Goal: Information Seeking & Learning: Learn about a topic

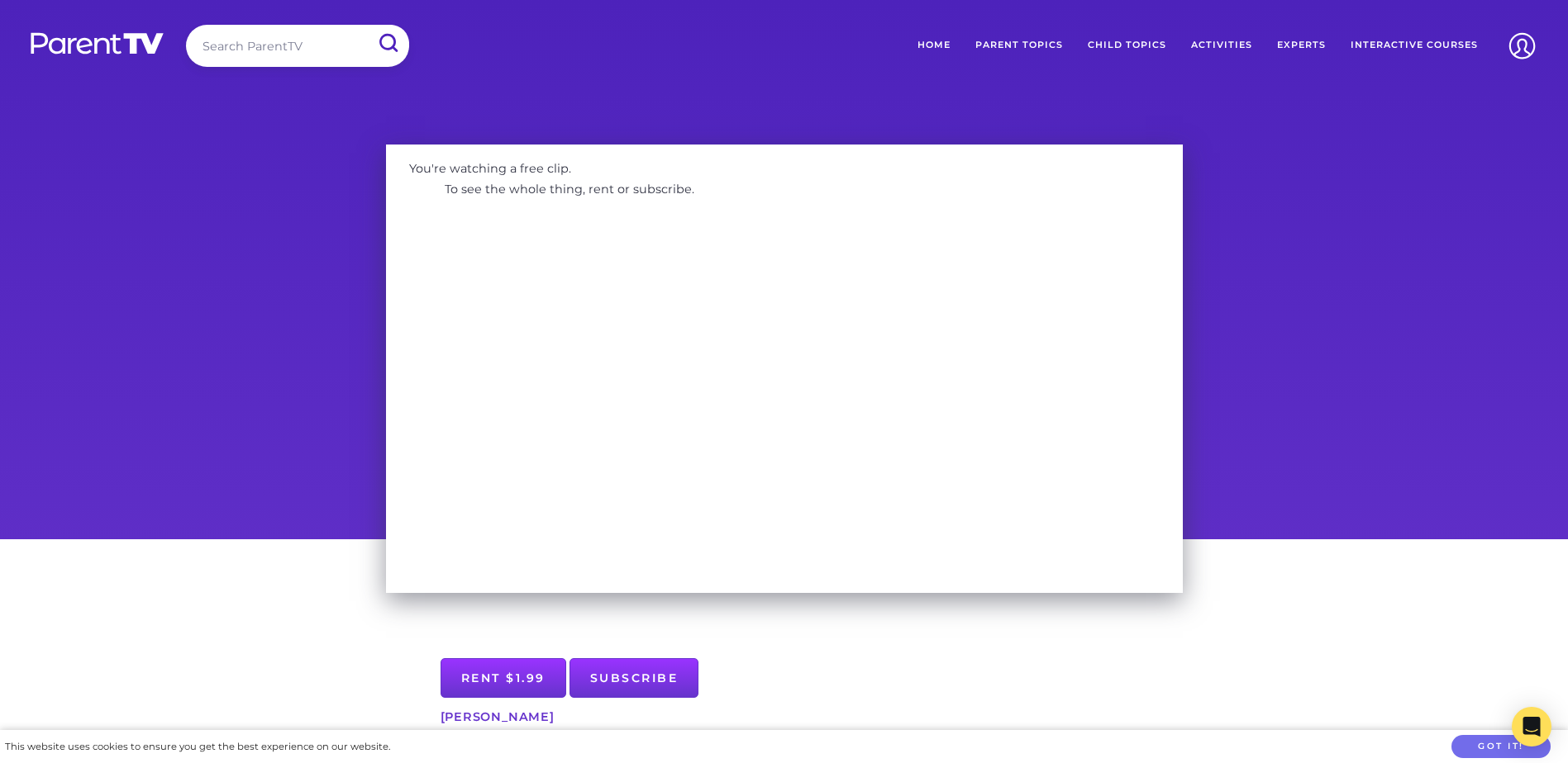
click at [104, 51] on img at bounding box center [97, 43] width 136 height 24
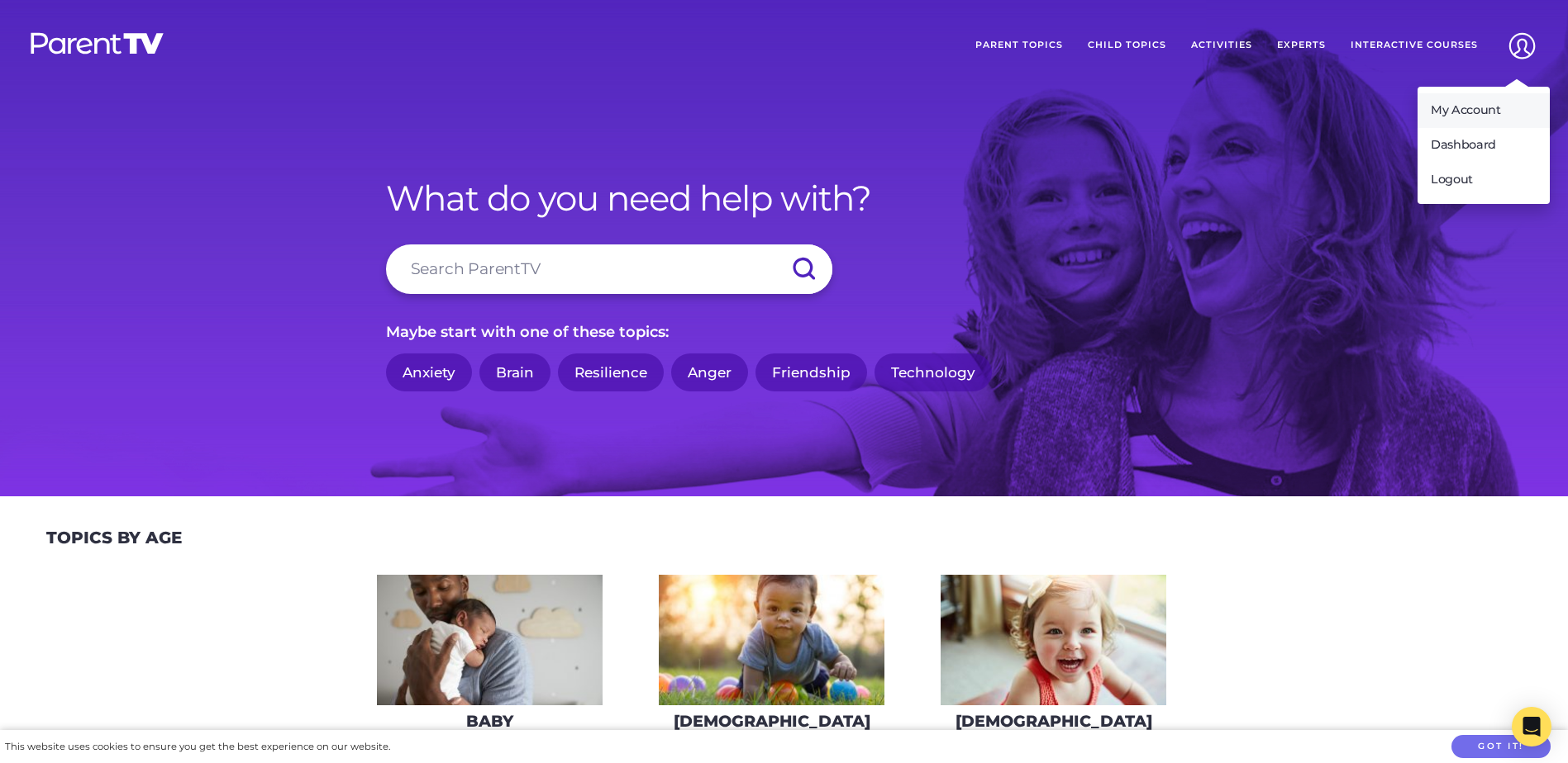
click at [1468, 100] on link "My Account" at bounding box center [1483, 110] width 132 height 34
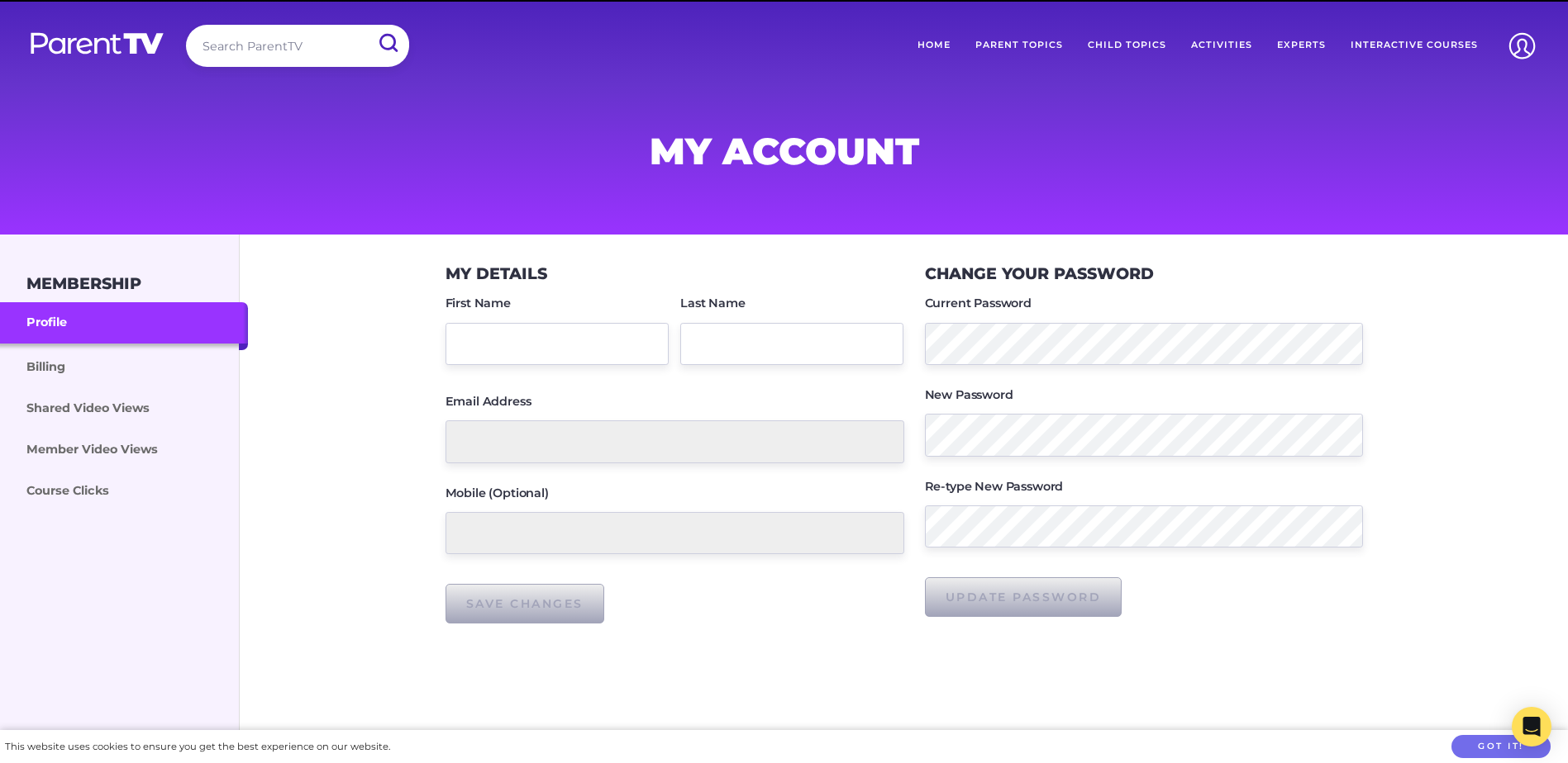
type input "director@eagleby.kidselc.com.au"
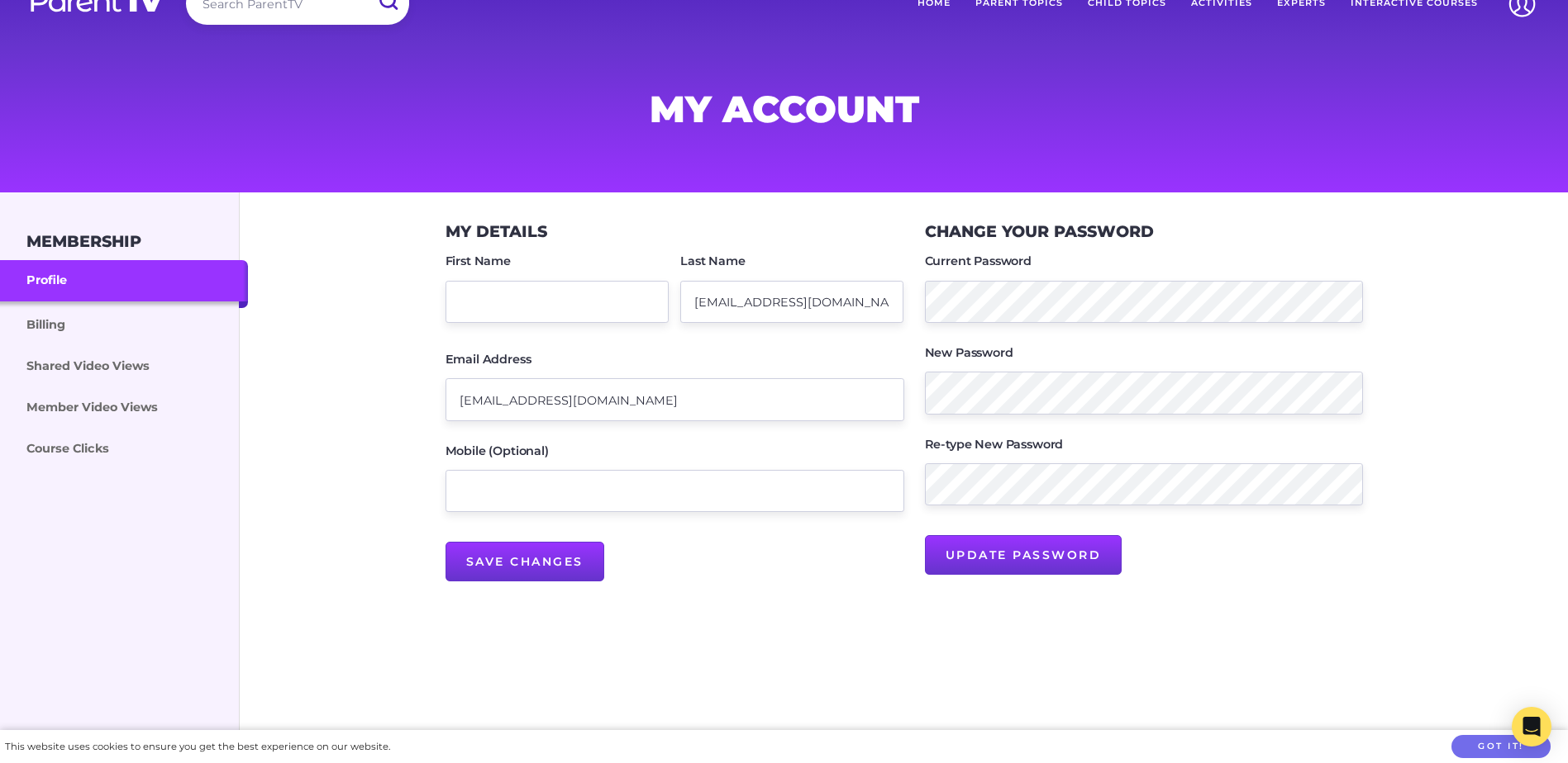
scroll to position [82, 0]
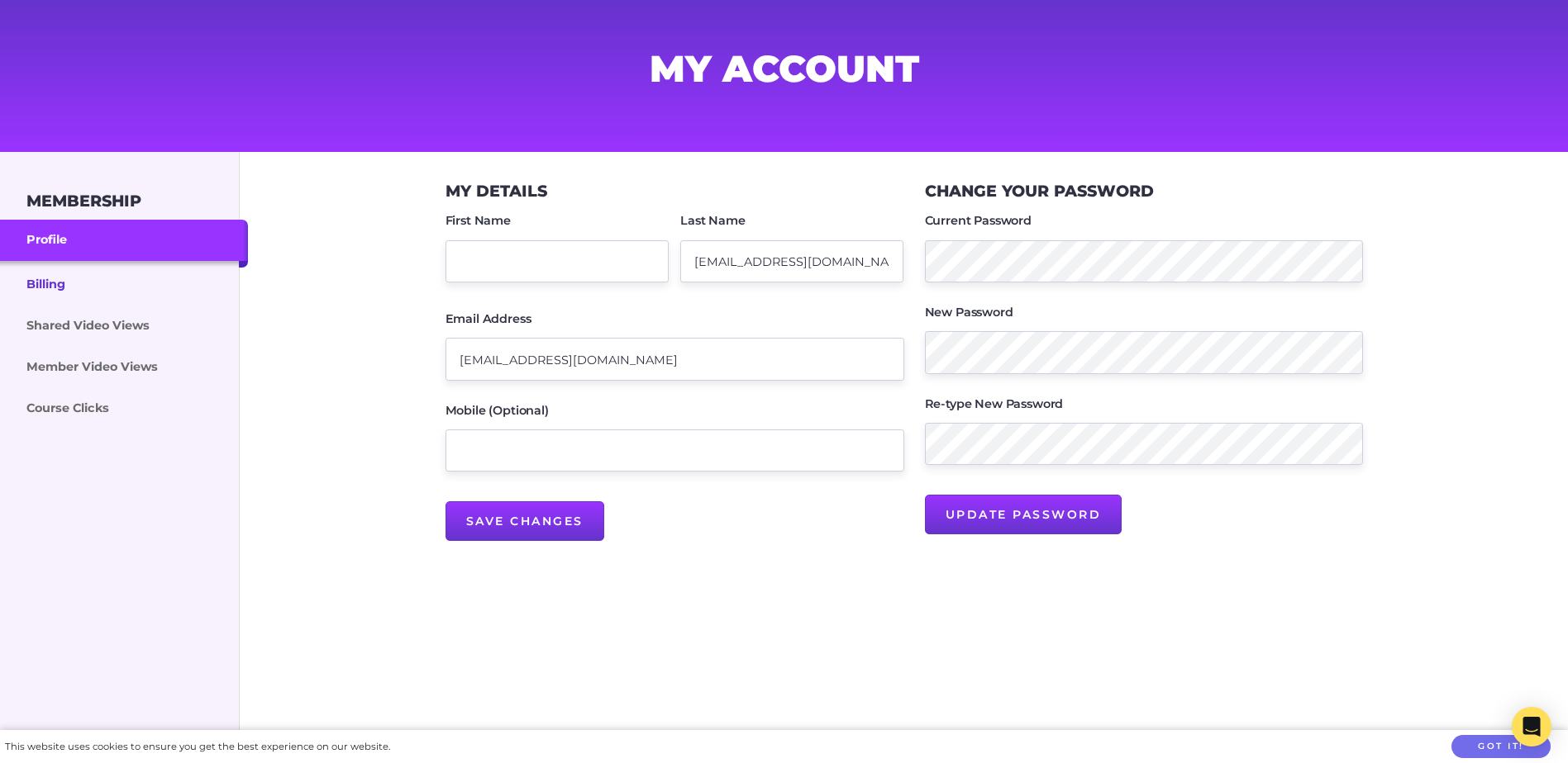
click at [94, 282] on link "Billing" at bounding box center [124, 283] width 248 height 45
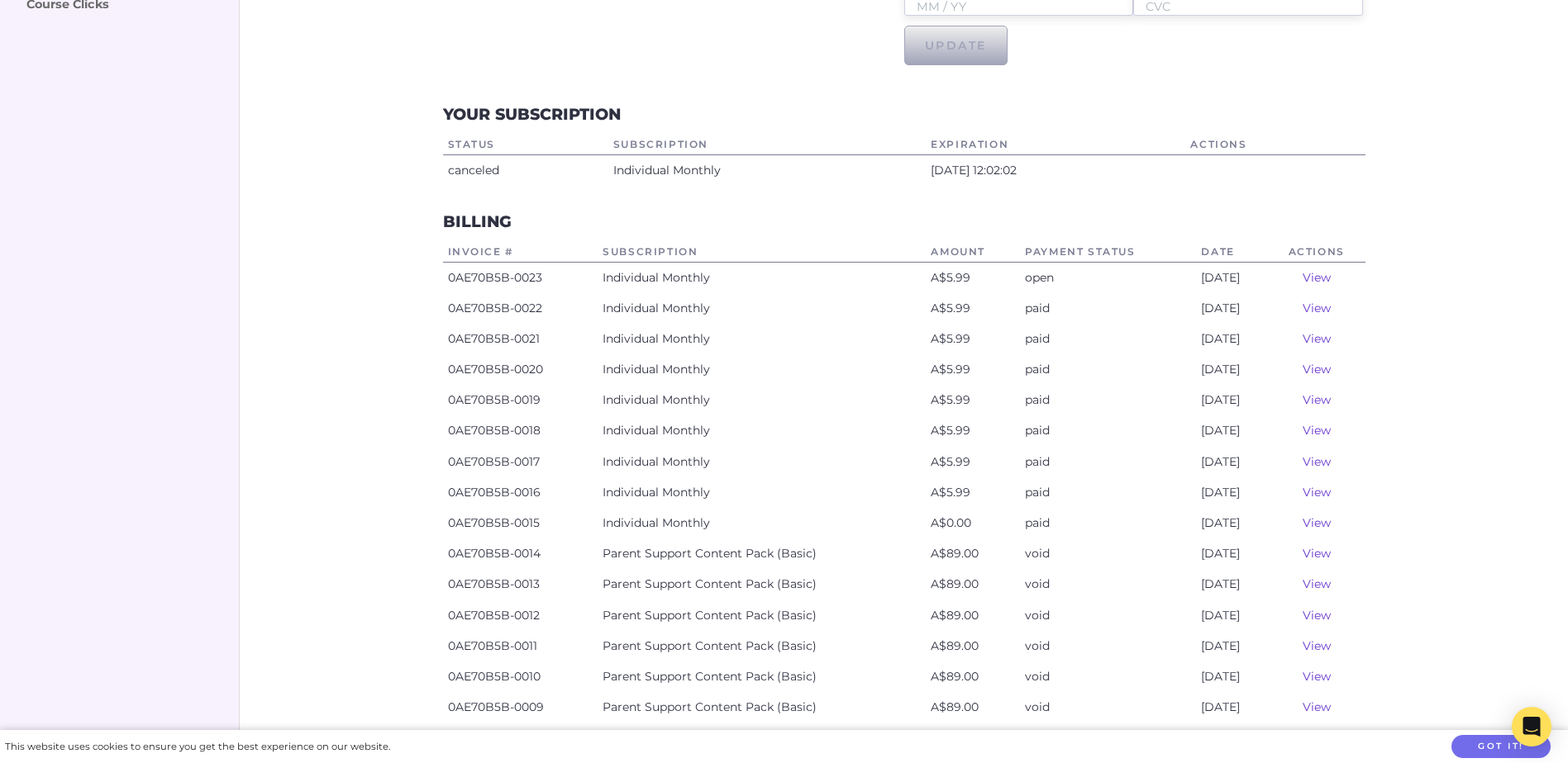
scroll to position [578, 0]
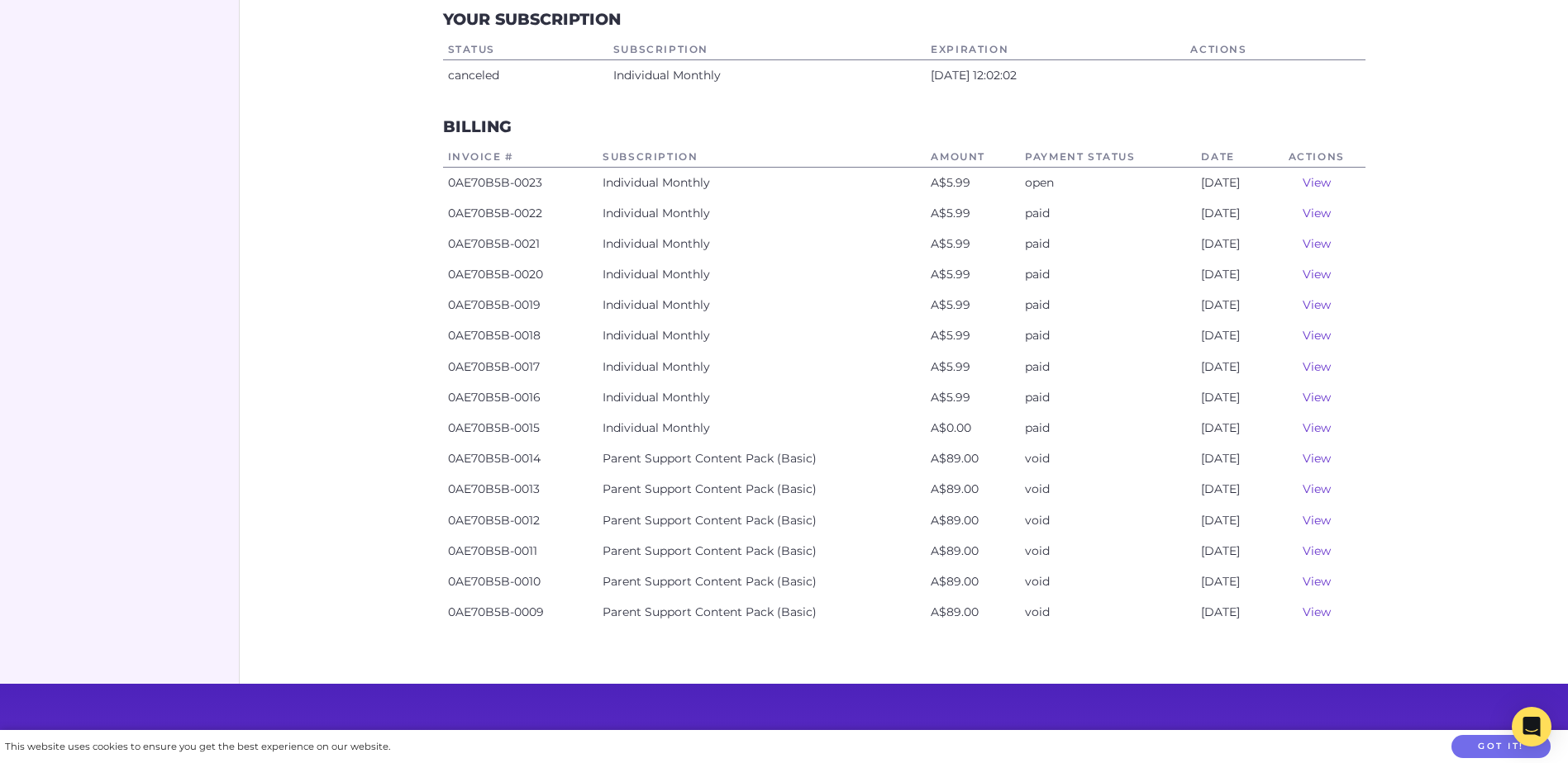
click at [1315, 178] on link "View" at bounding box center [1316, 183] width 28 height 15
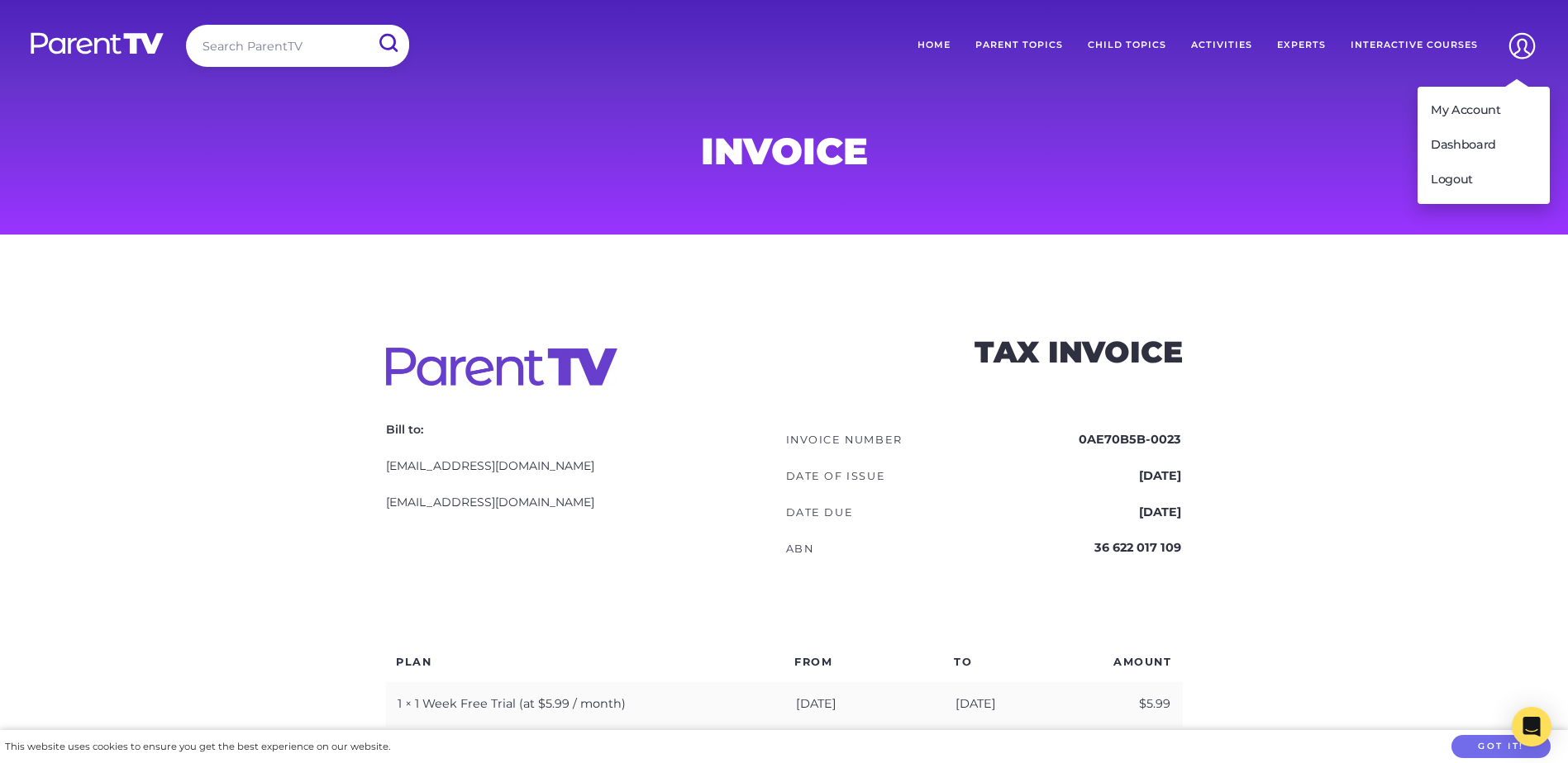
click at [1511, 42] on img at bounding box center [1522, 45] width 42 height 42
click at [1468, 115] on link "My Account" at bounding box center [1483, 110] width 132 height 34
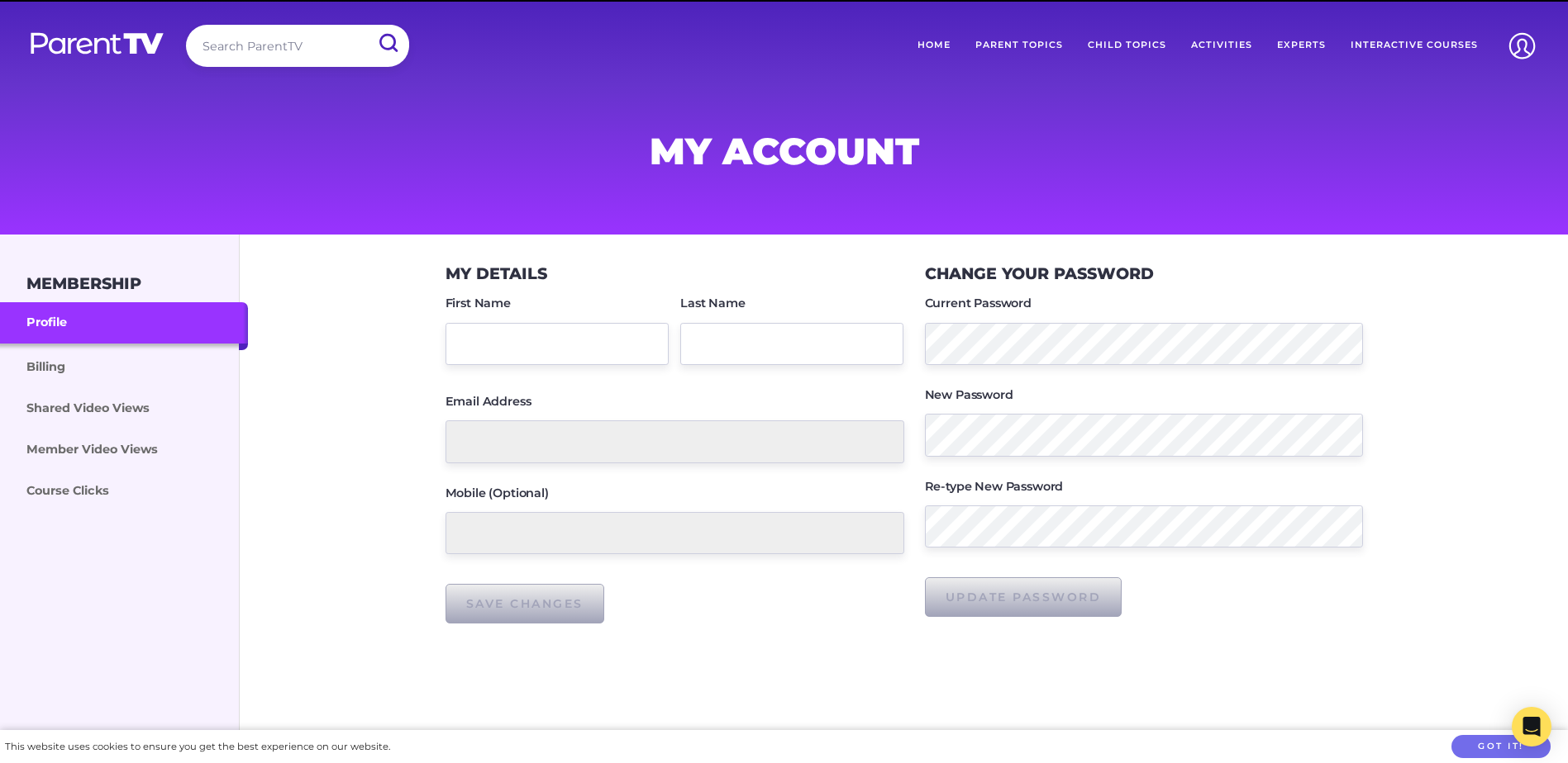
type input "director@eagleby.kidselc.com.au"
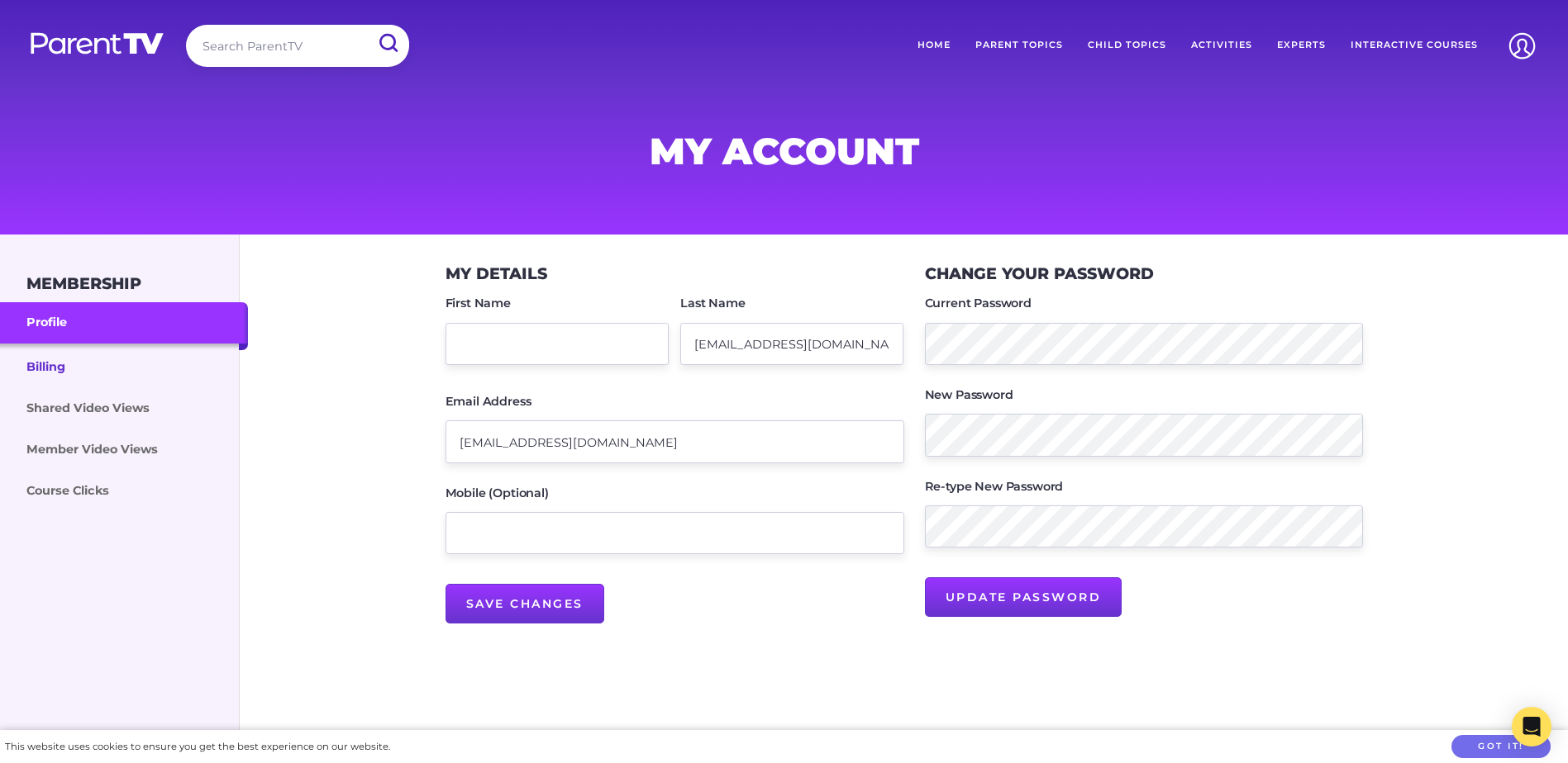
click at [116, 364] on link "Billing" at bounding box center [124, 366] width 248 height 45
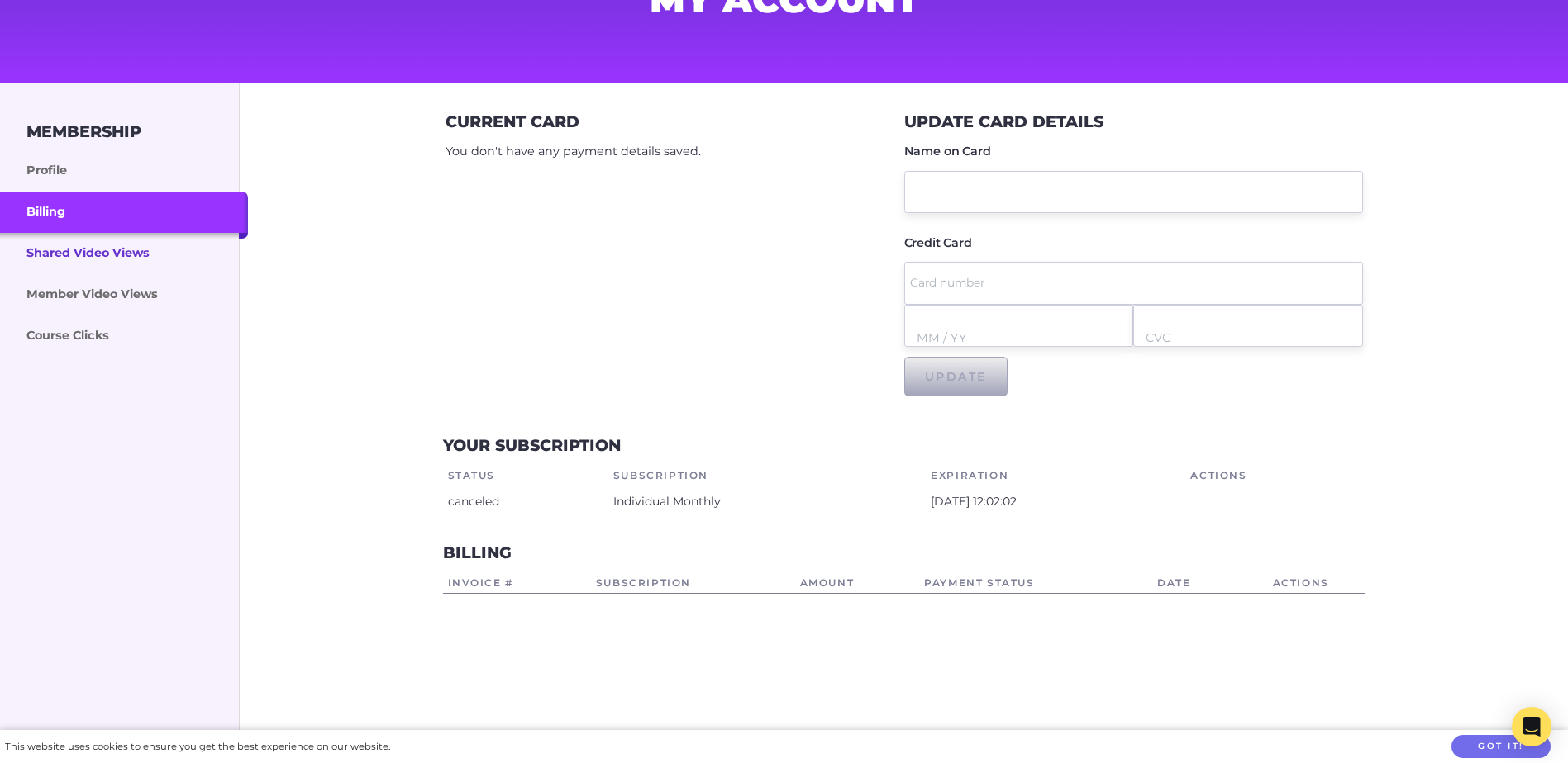
scroll to position [165, 0]
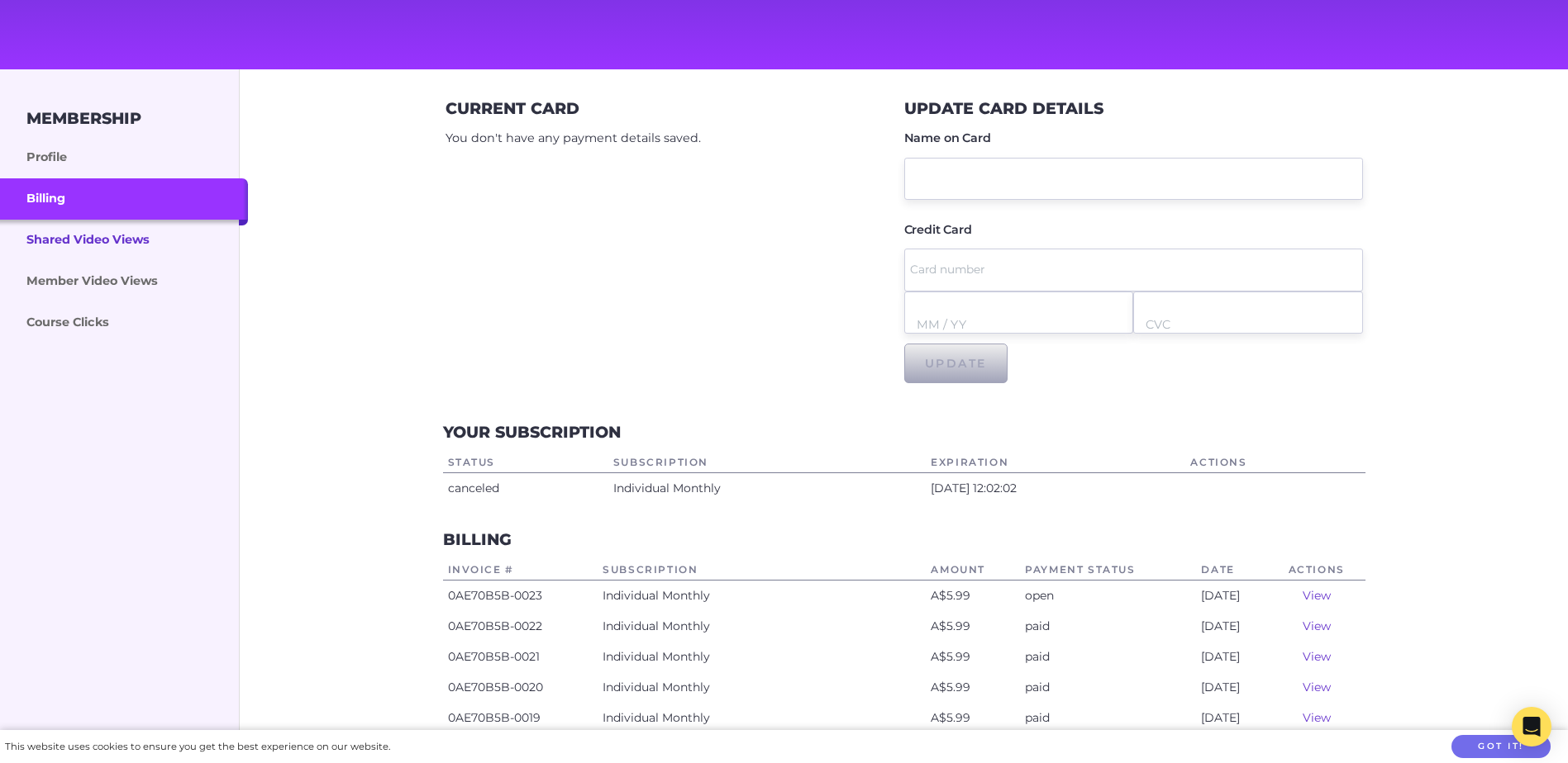
click at [90, 242] on link "Shared Video Views" at bounding box center [124, 240] width 248 height 41
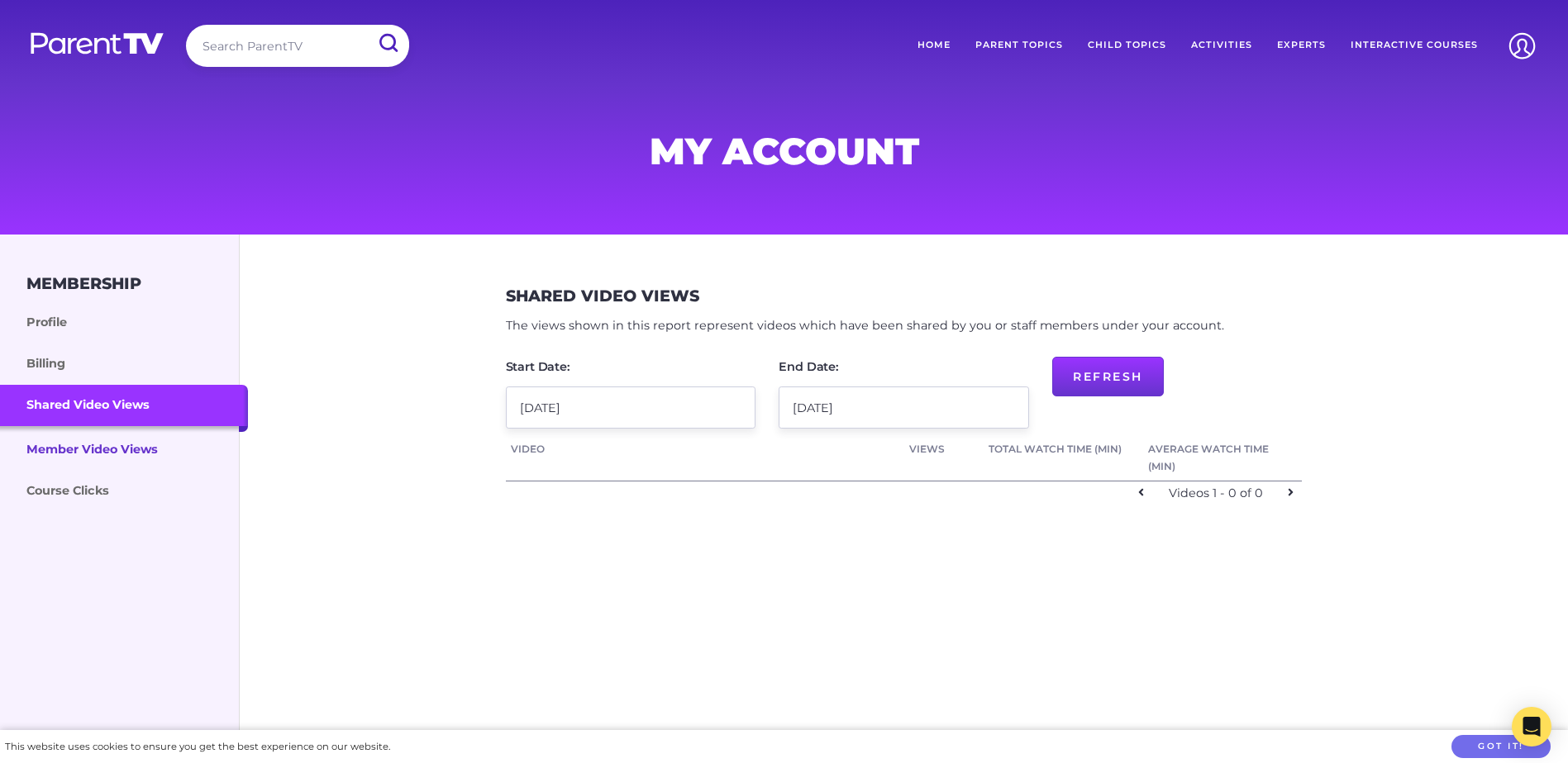
click at [178, 442] on link "Member Video Views" at bounding box center [124, 448] width 248 height 45
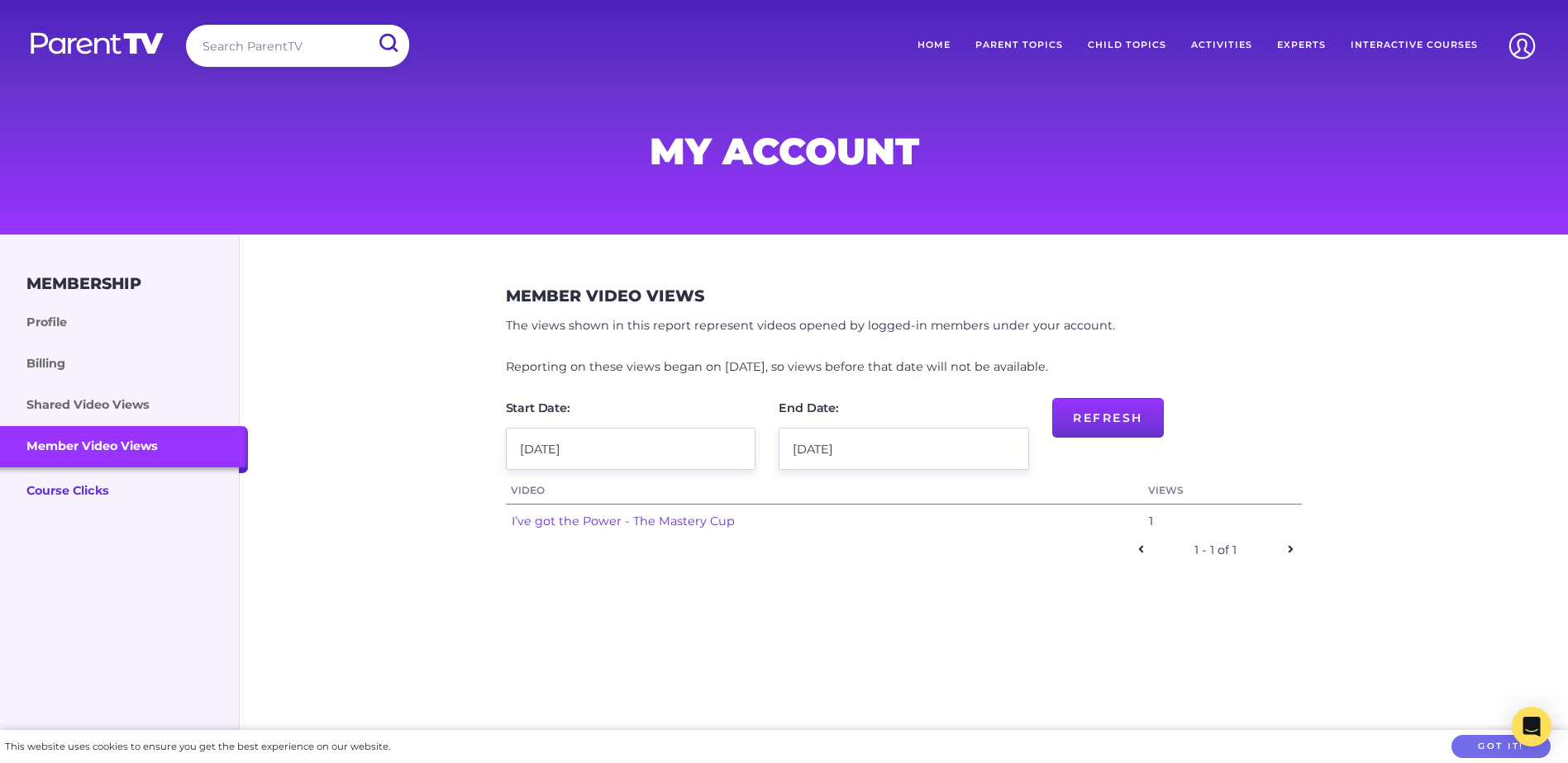
click at [89, 495] on link "Course Clicks" at bounding box center [124, 490] width 248 height 45
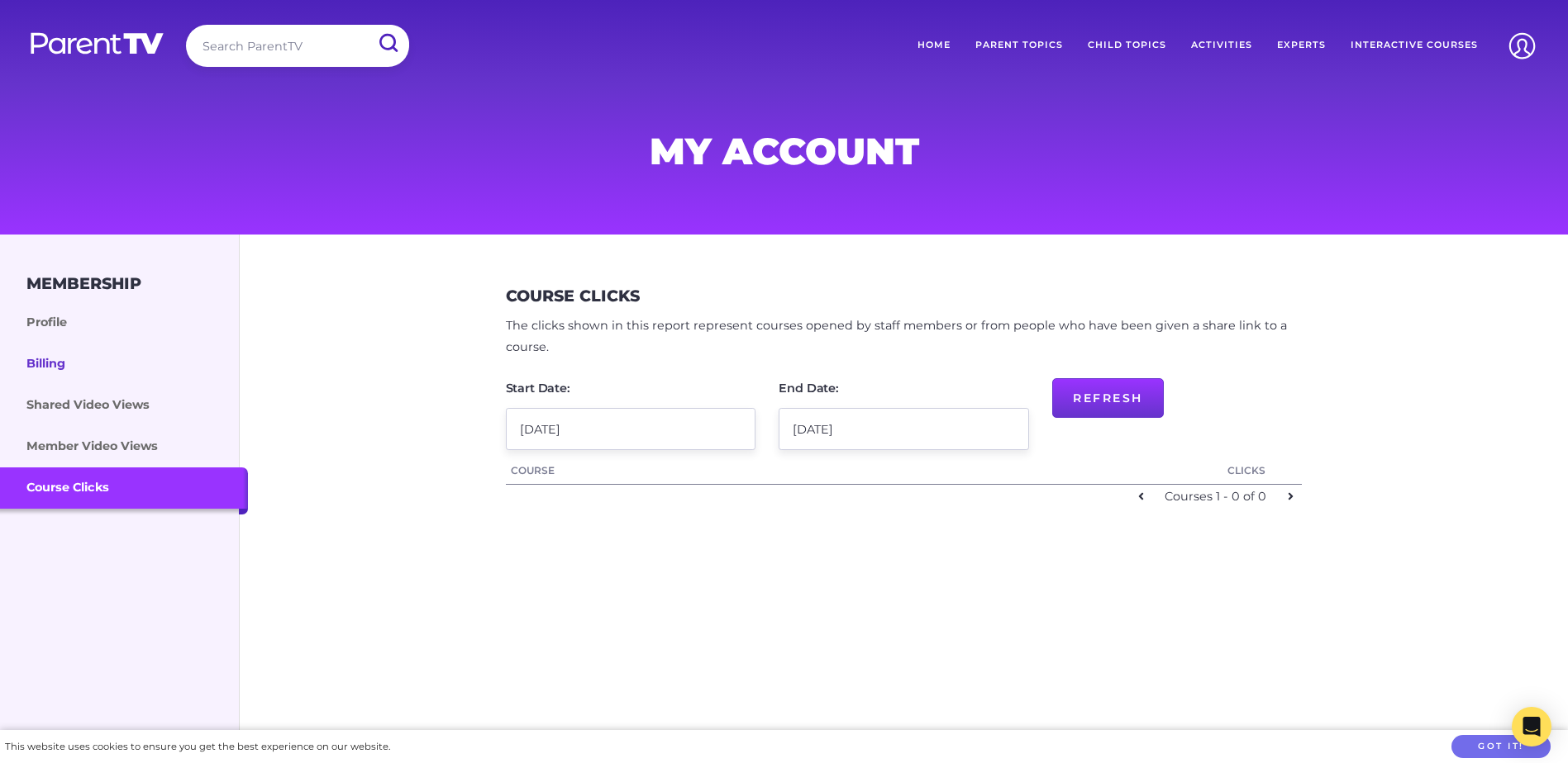
click at [37, 358] on link "Billing" at bounding box center [124, 364] width 248 height 41
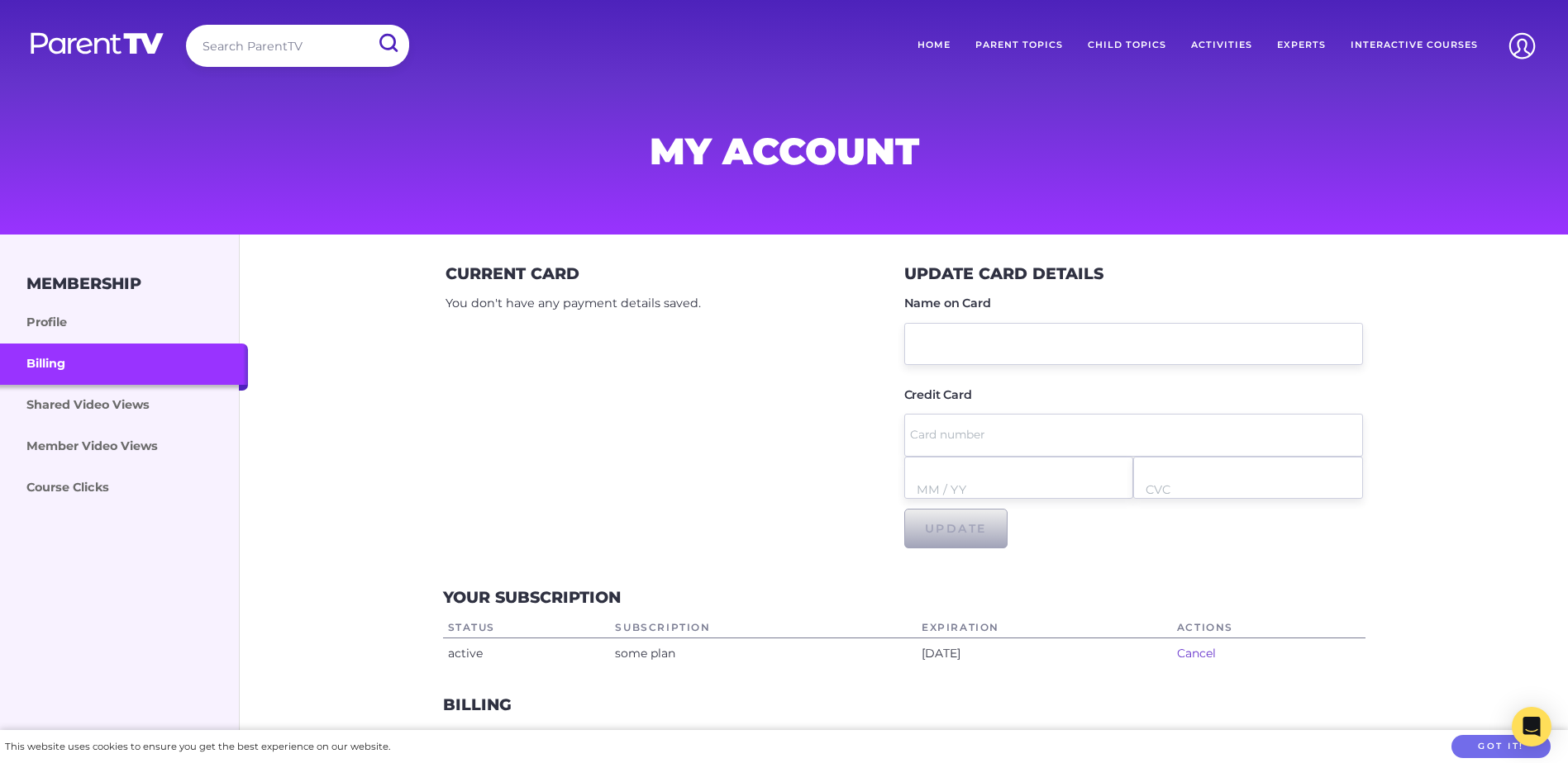
click at [1015, 44] on link "Parent Topics" at bounding box center [1019, 45] width 113 height 41
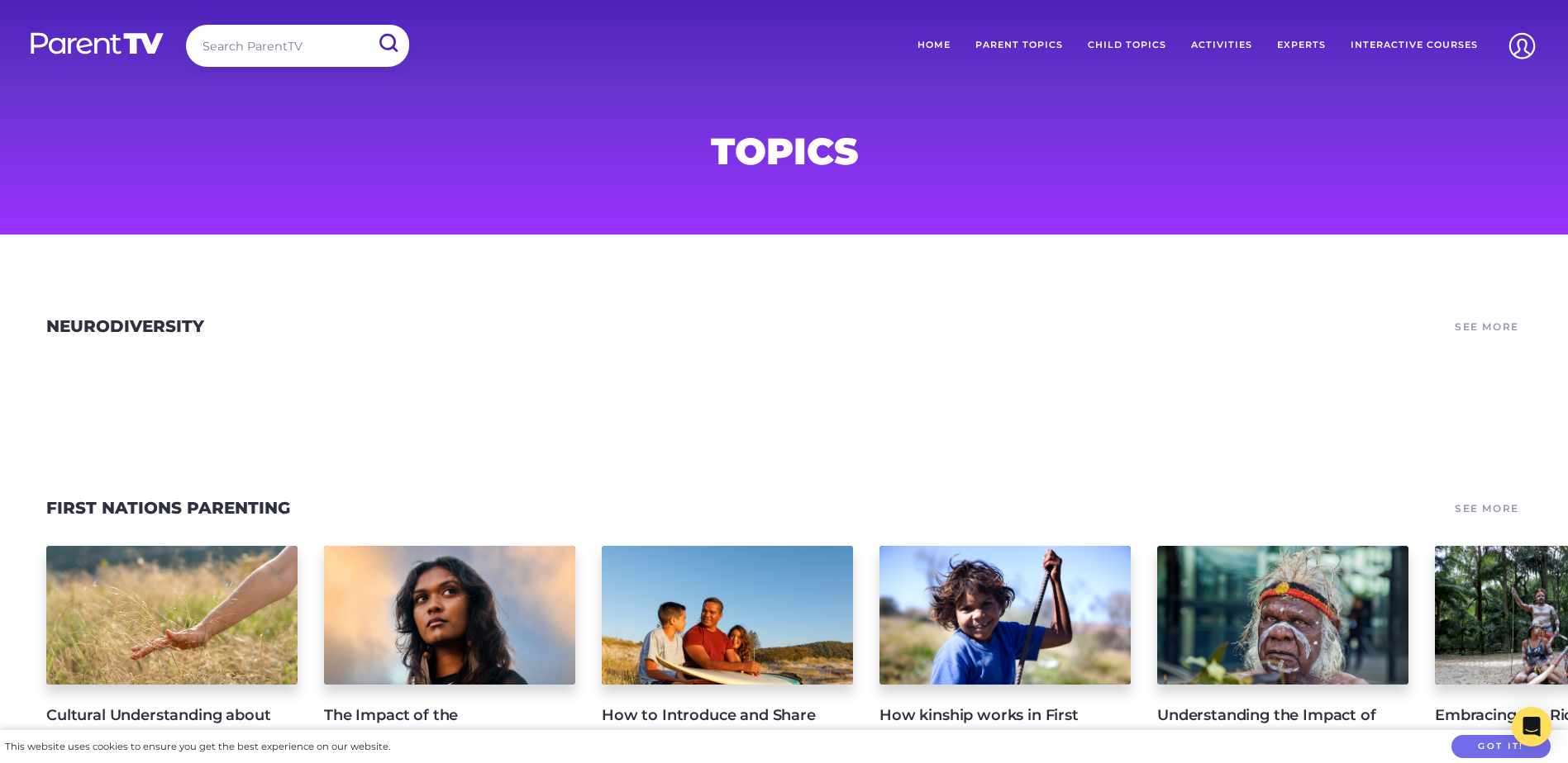
click at [1156, 38] on link "Child Topics" at bounding box center [1127, 45] width 104 height 41
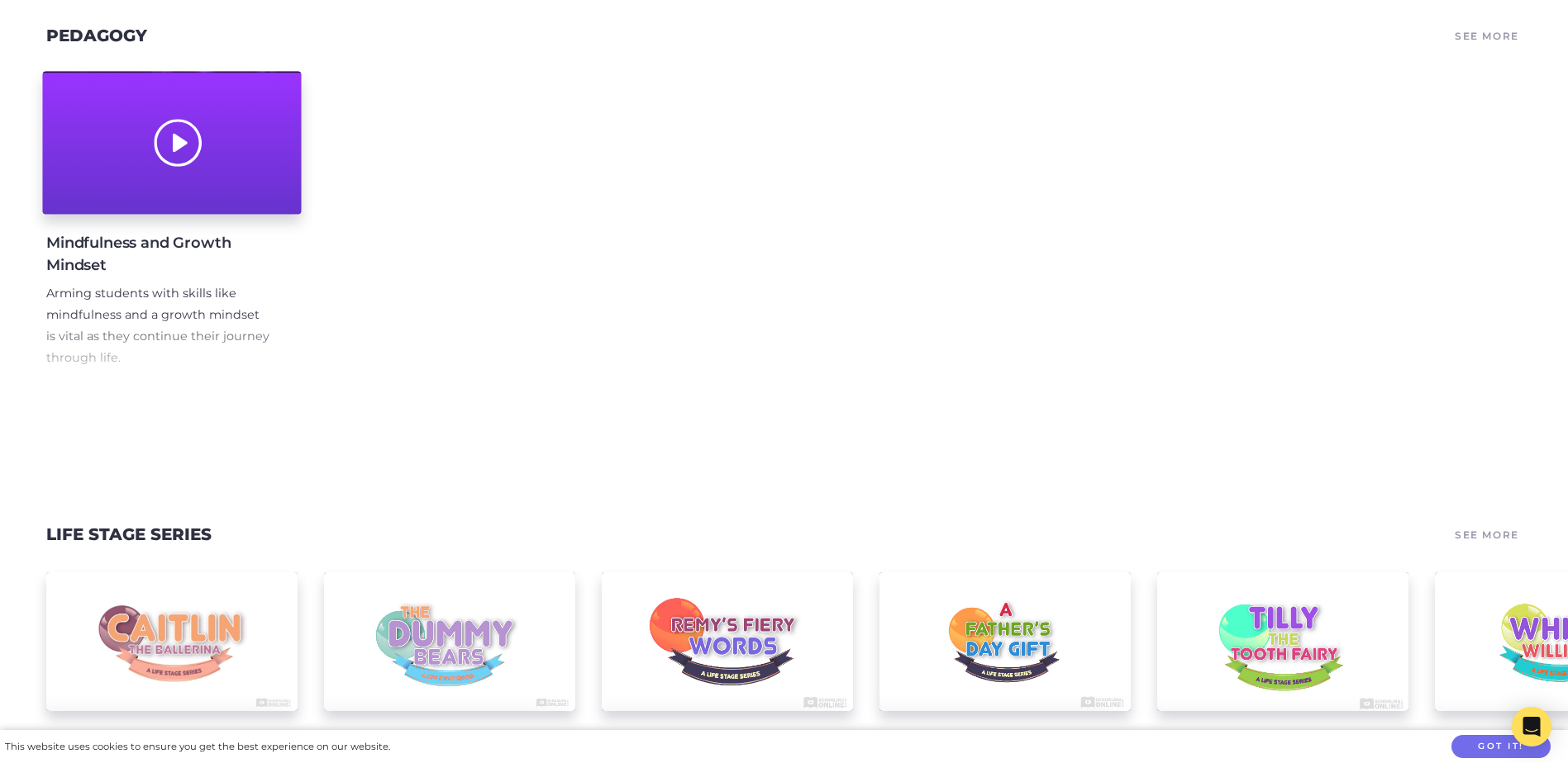
scroll to position [760, 0]
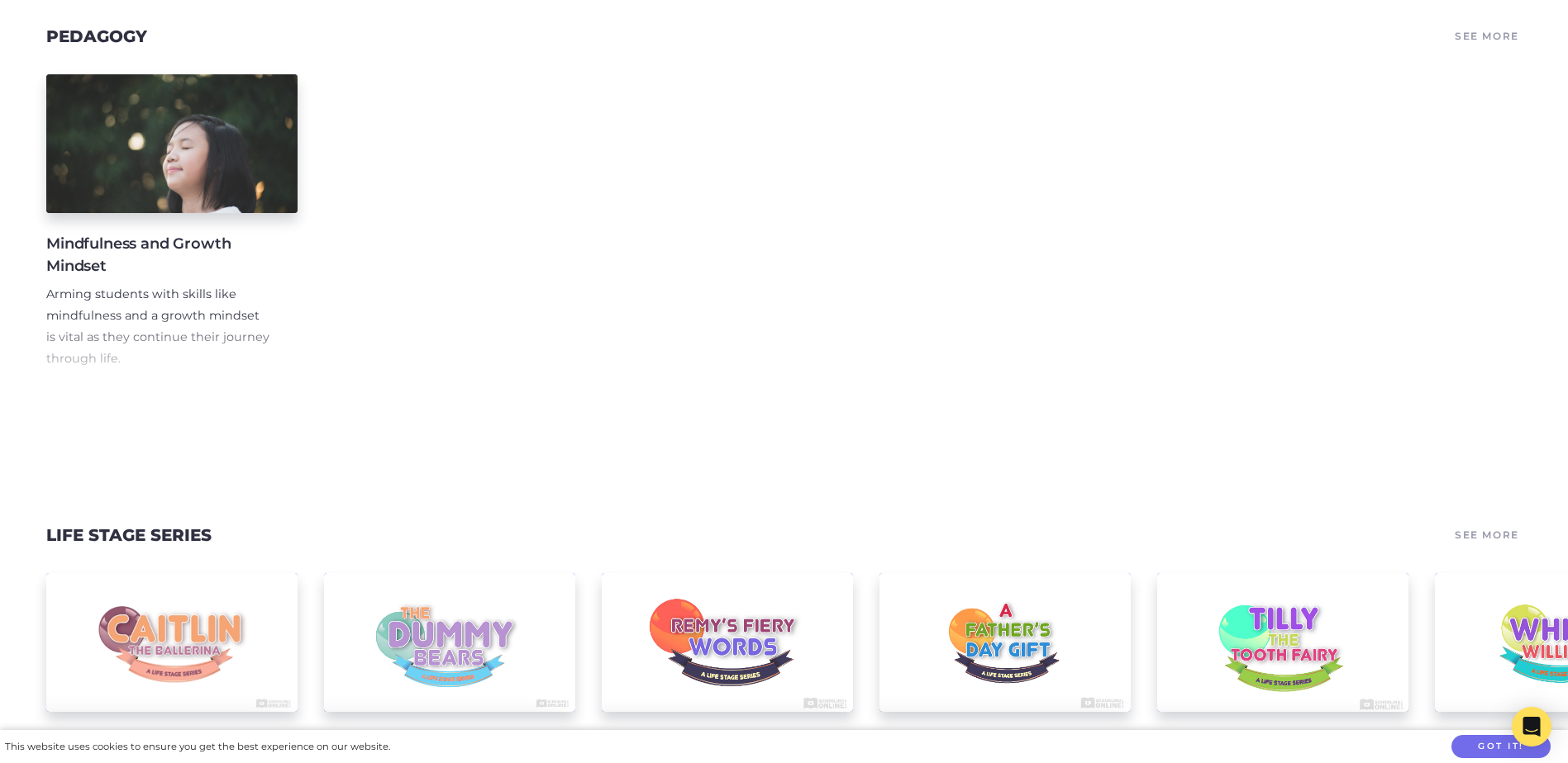
click at [91, 260] on h4 "Mindfulness and Growth Mindset" at bounding box center [158, 255] width 225 height 45
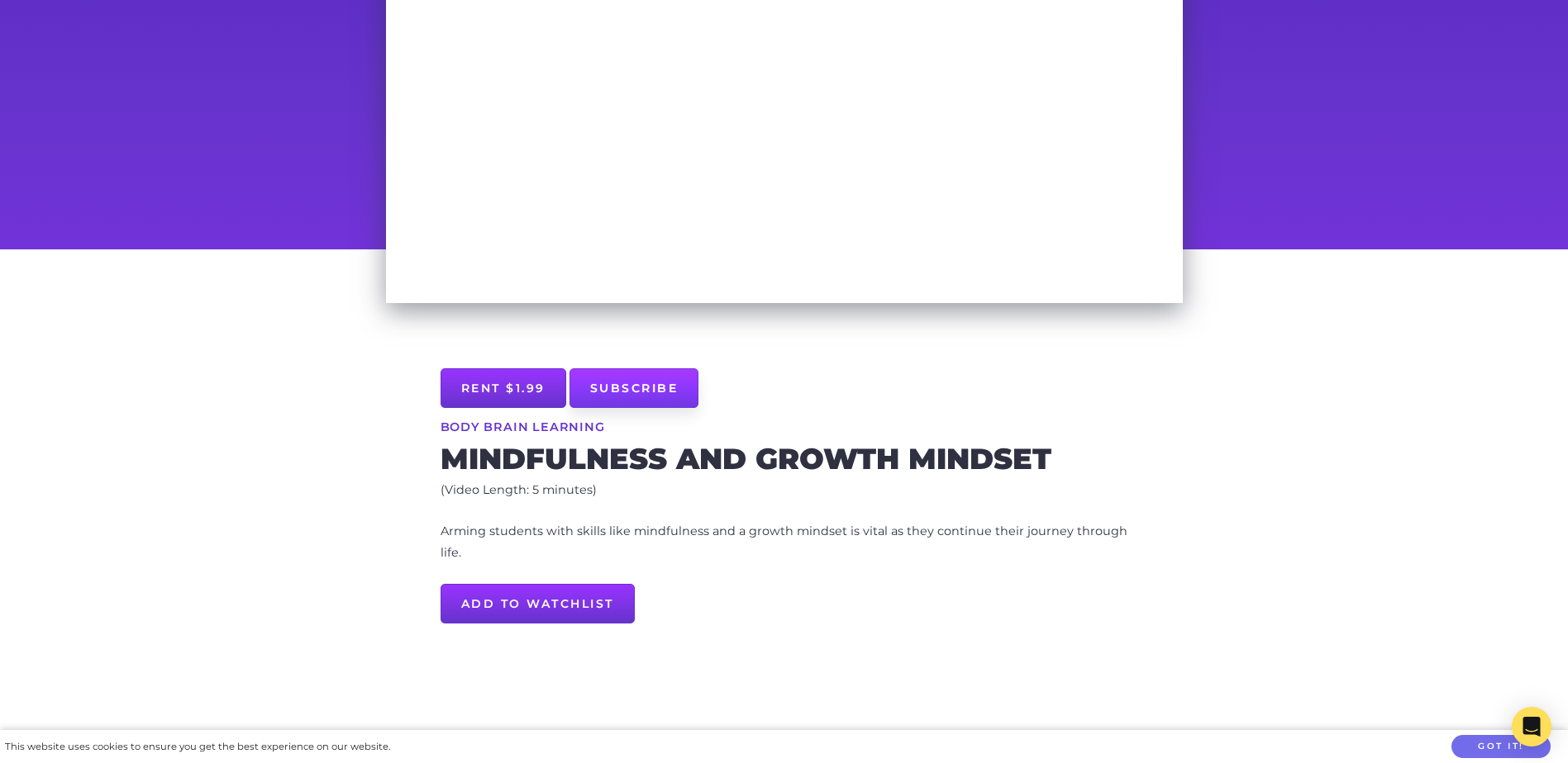
scroll to position [331, 0]
